Goal: Task Accomplishment & Management: Use online tool/utility

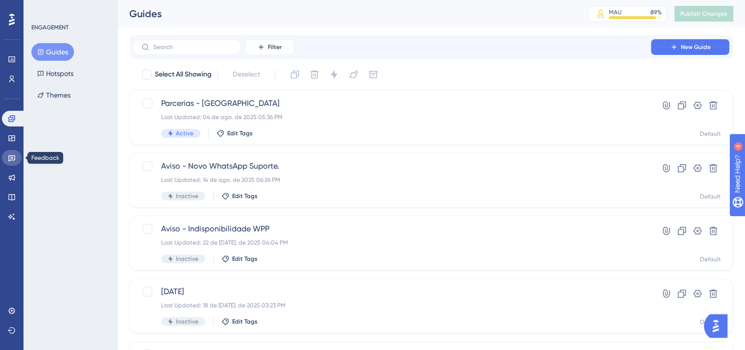
click at [12, 154] on icon at bounding box center [12, 158] width 8 height 8
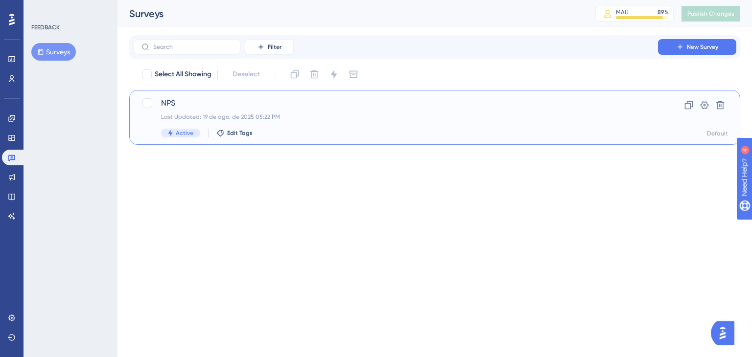
click at [445, 124] on div "NPS Last Updated: 19 de ago. de 2025 05:22 PM Active Edit Tags" at bounding box center [395, 117] width 469 height 40
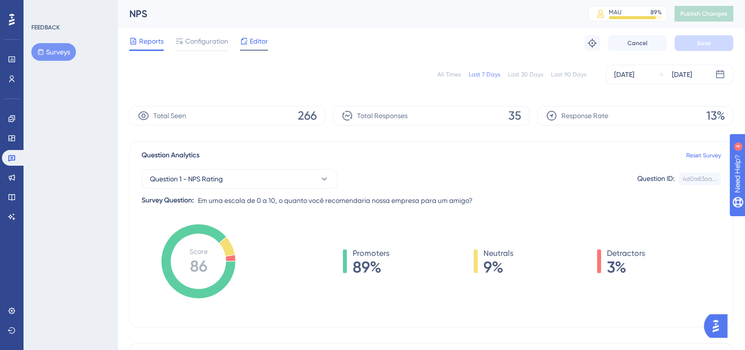
click at [248, 35] on div "Editor" at bounding box center [254, 41] width 28 height 12
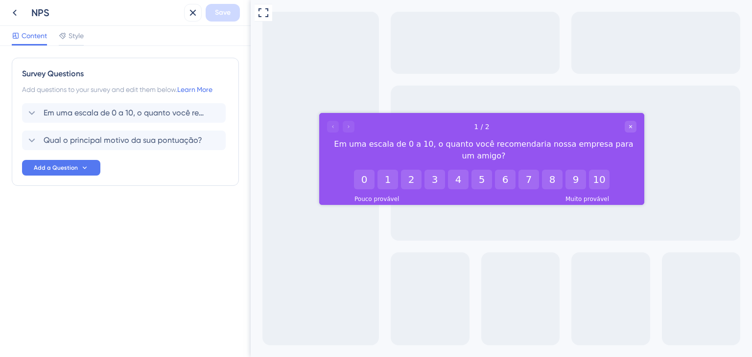
click at [211, 39] on div "Content Style" at bounding box center [125, 36] width 251 height 20
click at [12, 14] on icon at bounding box center [15, 13] width 12 height 12
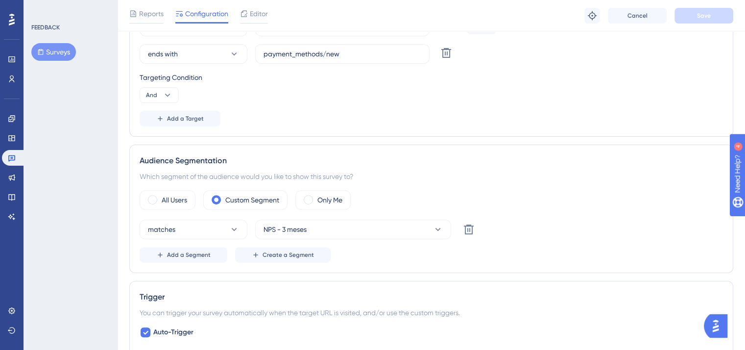
scroll to position [147, 0]
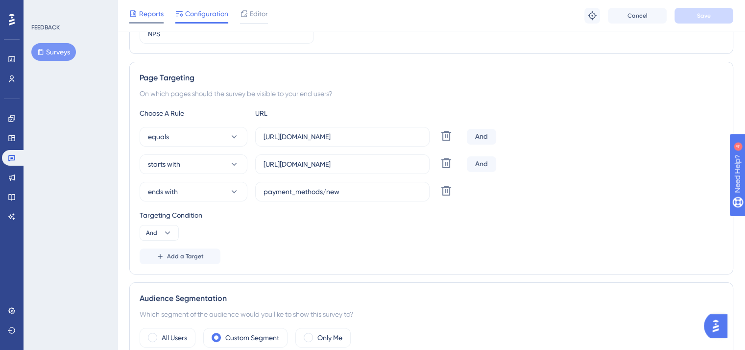
click at [153, 17] on span "Reports" at bounding box center [151, 14] width 24 height 12
